Goal: Navigation & Orientation: Find specific page/section

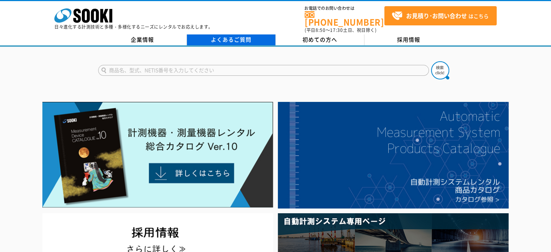
click at [271, 37] on link "よくあるご質問" at bounding box center [231, 39] width 89 height 11
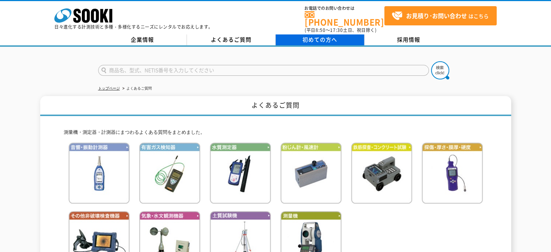
click at [309, 35] on span "初めての方へ" at bounding box center [319, 39] width 35 height 8
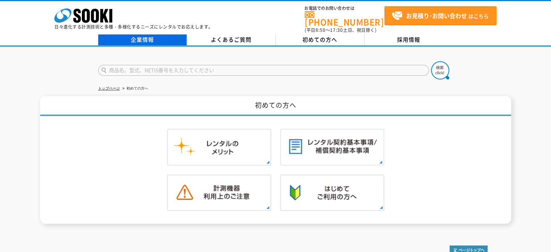
click at [138, 35] on link "企業情報" at bounding box center [142, 39] width 89 height 11
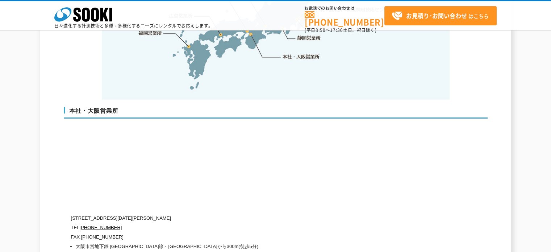
scroll to position [1772, 0]
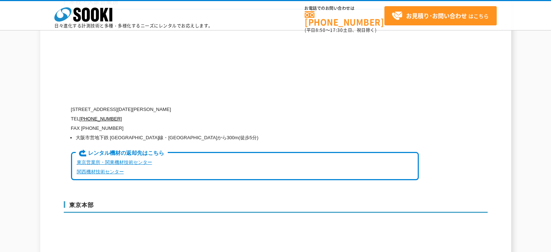
click at [107, 159] on link "東京営業所・関東機材技術センター" at bounding box center [114, 161] width 75 height 5
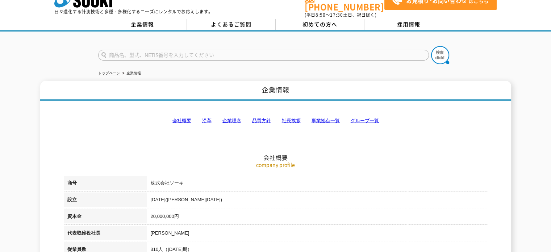
scroll to position [0, 0]
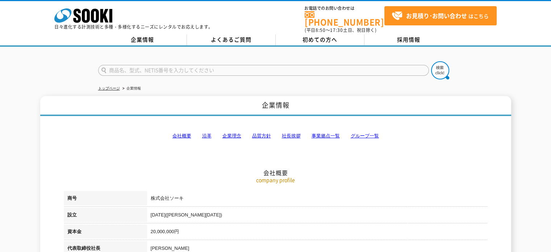
click at [215, 28] on div "株式会社 ソーキ spMenu 日々進化する計測技術と多種・多様化するニーズにレンタルでお応えします。 お電話でのお問い合わせは 0120-856-990 (…" at bounding box center [275, 17] width 551 height 33
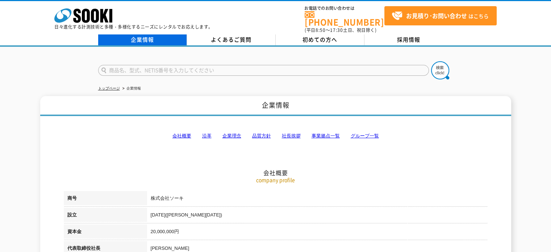
click at [165, 34] on link "企業情報" at bounding box center [142, 39] width 89 height 11
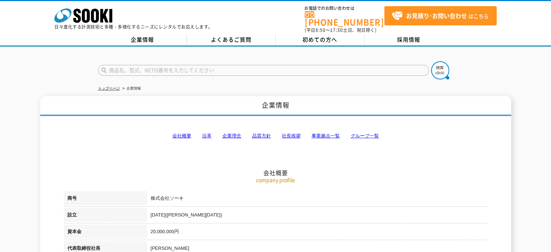
click at [319, 133] on link "事業拠点一覧" at bounding box center [325, 135] width 28 height 5
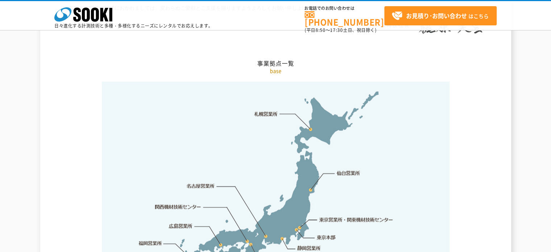
scroll to position [1599, 0]
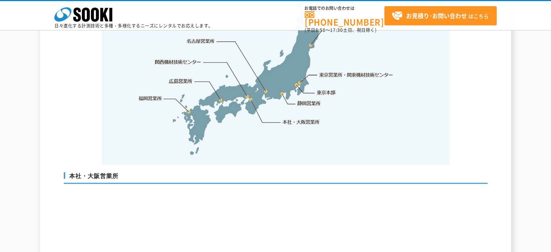
click at [331, 71] on link "東京営業所・関東機材技術センター" at bounding box center [356, 74] width 74 height 7
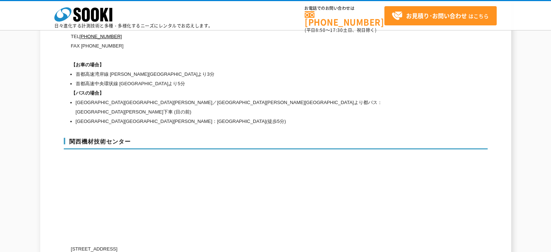
scroll to position [3330, 0]
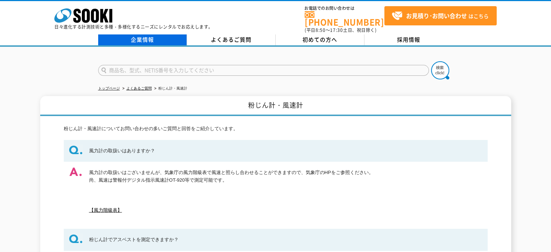
click at [162, 37] on link "企業情報" at bounding box center [142, 39] width 89 height 11
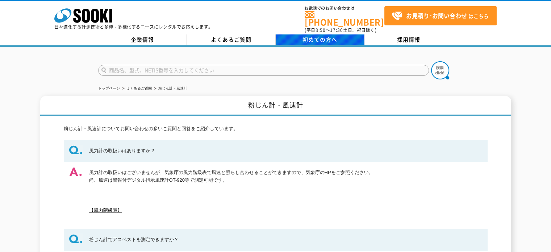
click at [311, 35] on span "初めての方へ" at bounding box center [319, 39] width 35 height 8
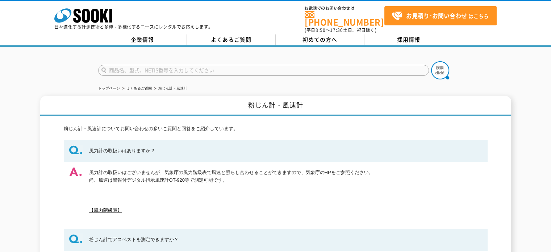
drag, startPoint x: 335, startPoint y: 64, endPoint x: 331, endPoint y: 72, distance: 8.9
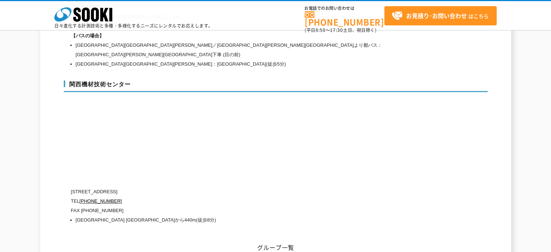
scroll to position [3330, 0]
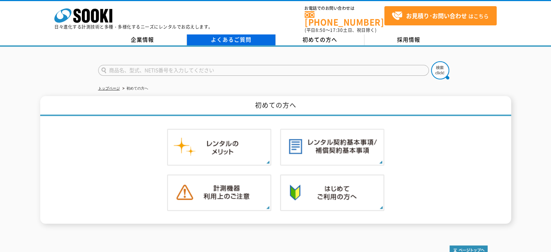
click at [250, 36] on link "よくあるご質問" at bounding box center [231, 39] width 89 height 11
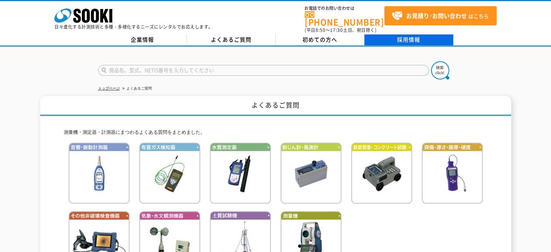
click at [377, 34] on link "採用情報" at bounding box center [408, 39] width 89 height 11
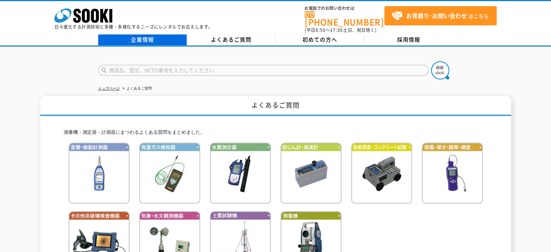
click at [123, 37] on link "企業情報" at bounding box center [142, 39] width 89 height 11
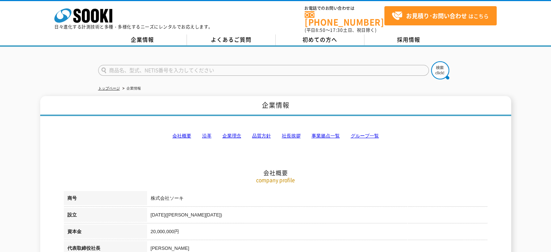
click at [173, 133] on link "会社概要" at bounding box center [181, 135] width 19 height 5
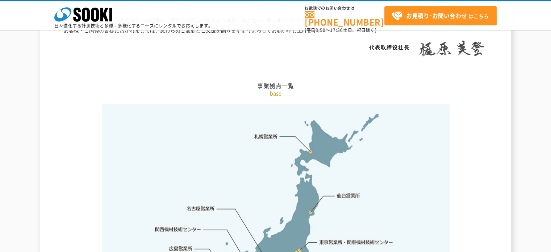
scroll to position [1612, 0]
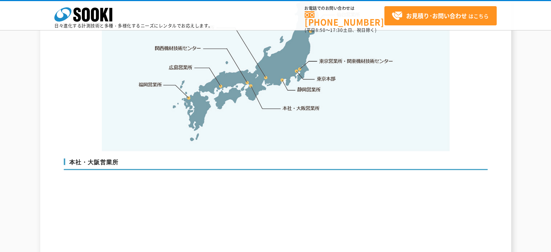
click at [342, 57] on link "東京営業所・関東機材技術センター" at bounding box center [356, 60] width 74 height 7
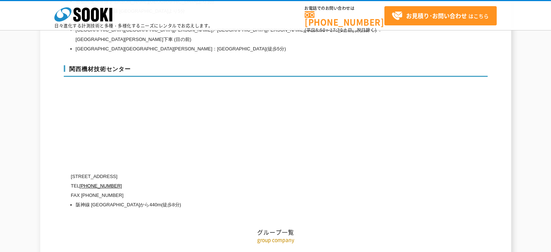
scroll to position [3330, 0]
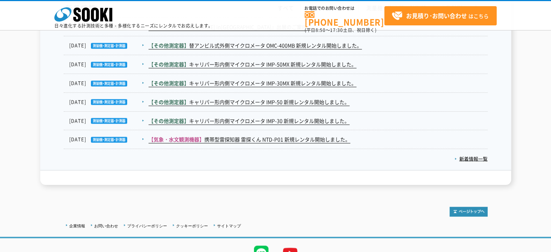
scroll to position [1123, 0]
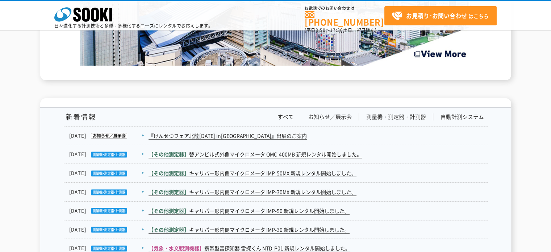
click at [431, 119] on li "測量機・測定器・計測器" at bounding box center [396, 117] width 74 height 8
click at [431, 116] on li "測量機・測定器・計測器" at bounding box center [396, 117] width 74 height 8
click at [416, 116] on link "測量機・測定器・計測器" at bounding box center [396, 117] width 60 height 8
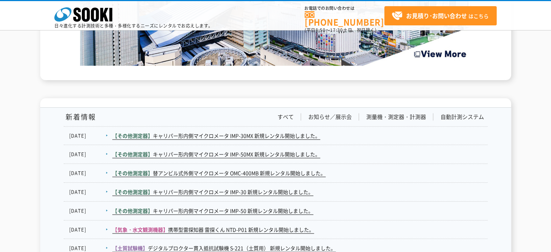
click at [356, 114] on li "お知らせ／展示会" at bounding box center [330, 117] width 58 height 8
click at [353, 114] on li "お知らせ／展示会" at bounding box center [330, 117] width 58 height 8
click at [347, 114] on link "お知らせ／展示会" at bounding box center [329, 117] width 43 height 8
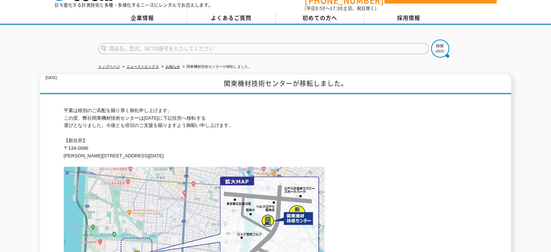
scroll to position [167, 0]
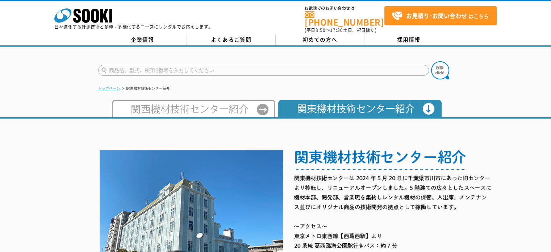
click at [108, 86] on link "トップページ" at bounding box center [109, 88] width 22 height 4
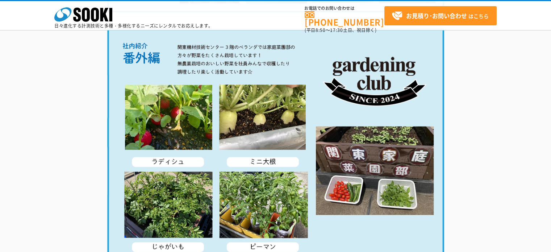
scroll to position [1446, 0]
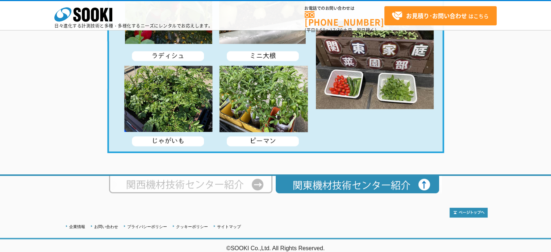
click at [262, 186] on img at bounding box center [192, 184] width 166 height 17
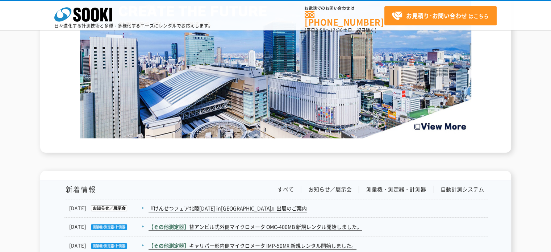
scroll to position [1123, 0]
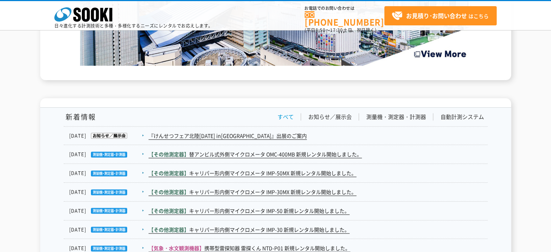
click at [289, 117] on link "すべて" at bounding box center [285, 117] width 16 height 8
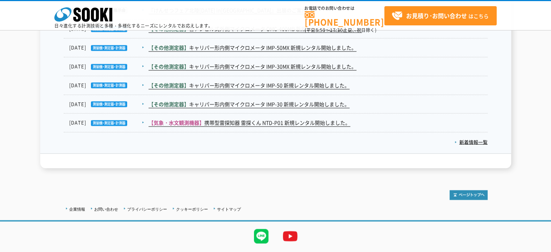
scroll to position [1212, 0]
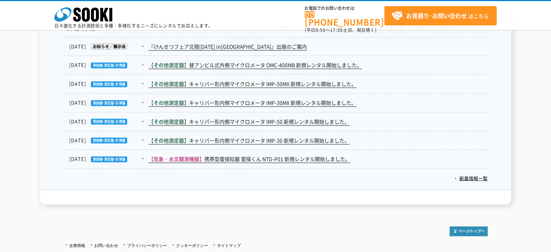
click at [466, 180] on p "新着情報一覧" at bounding box center [276, 176] width 424 height 16
click at [466, 179] on link "新着情報一覧" at bounding box center [470, 177] width 33 height 7
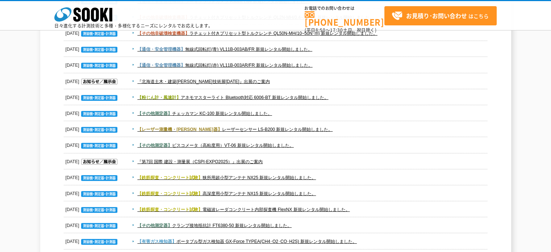
scroll to position [688, 0]
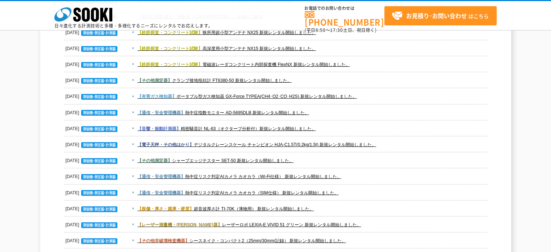
drag, startPoint x: 268, startPoint y: 177, endPoint x: 268, endPoint y: 181, distance: 3.6
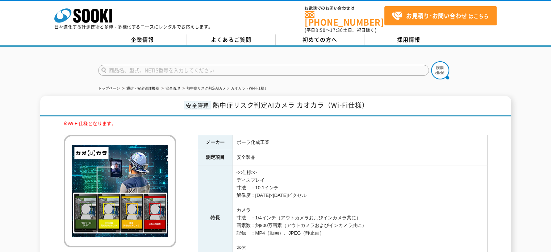
drag, startPoint x: 0, startPoint y: 0, endPoint x: 268, endPoint y: 177, distance: 321.4
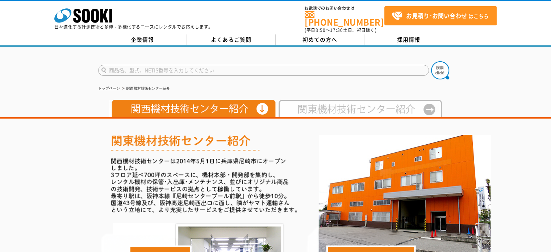
click at [326, 106] on img at bounding box center [359, 108] width 166 height 17
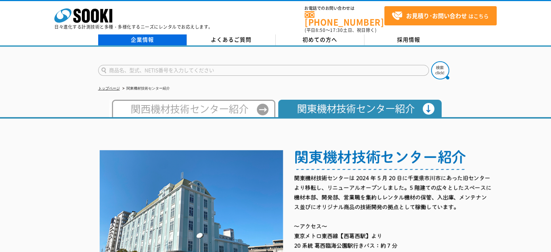
click at [144, 34] on link "企業情報" at bounding box center [142, 39] width 89 height 11
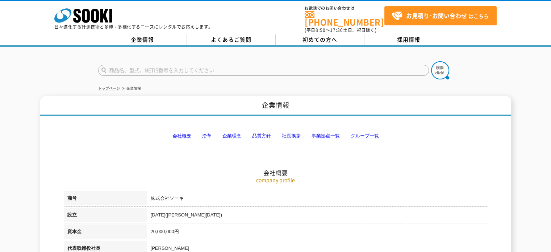
click at [144, 34] on link "企業情報" at bounding box center [142, 39] width 89 height 11
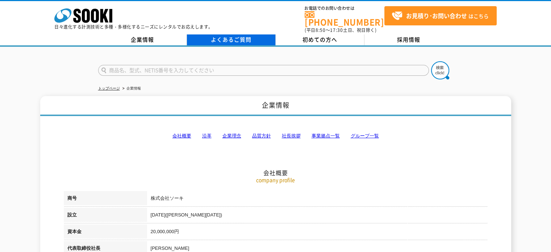
click at [225, 36] on link "よくあるご質問" at bounding box center [231, 39] width 89 height 11
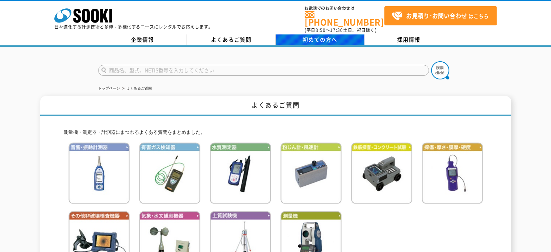
click at [298, 34] on link "初めての方へ" at bounding box center [320, 39] width 89 height 11
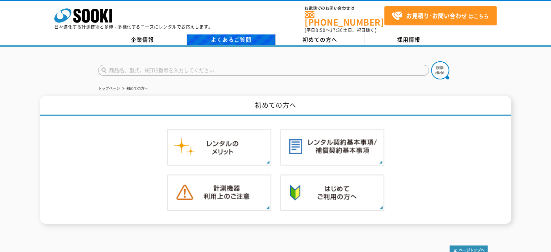
click at [252, 36] on link "よくあるご質問" at bounding box center [231, 39] width 89 height 11
